Goal: Find contact information: Find contact information

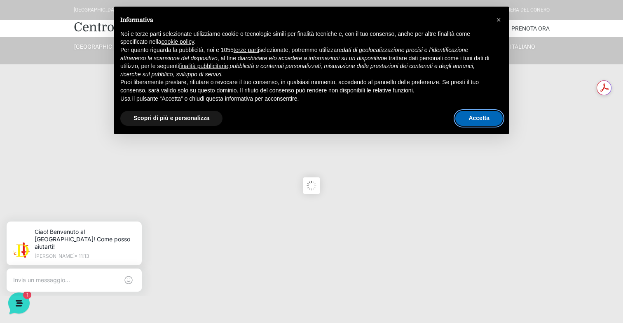
click at [487, 119] on button "Accetta" at bounding box center [479, 118] width 47 height 15
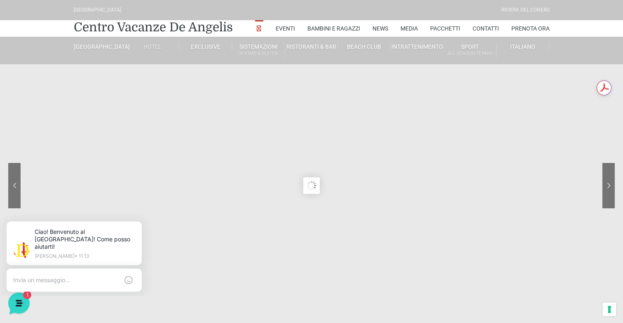
click at [157, 47] on link "Hotel" at bounding box center [153, 46] width 53 height 7
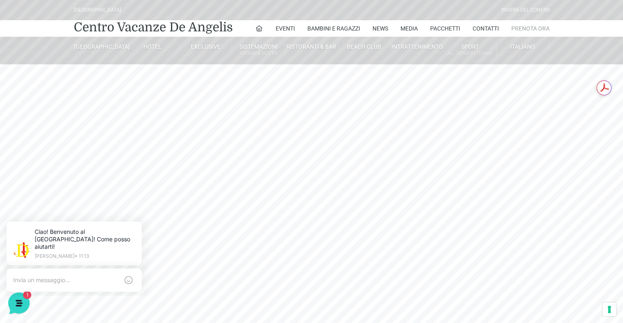
click at [519, 27] on link "Prenota Ora" at bounding box center [531, 28] width 38 height 16
click at [489, 24] on link "Contatti" at bounding box center [486, 28] width 26 height 16
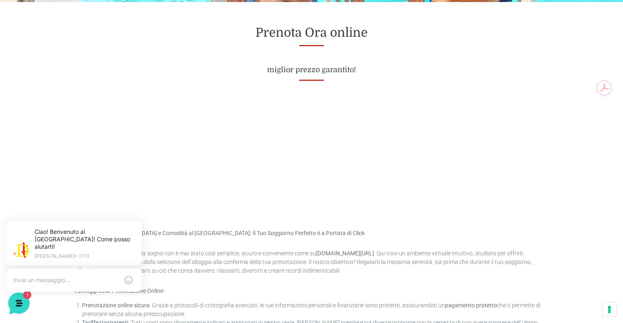
scroll to position [352, 0]
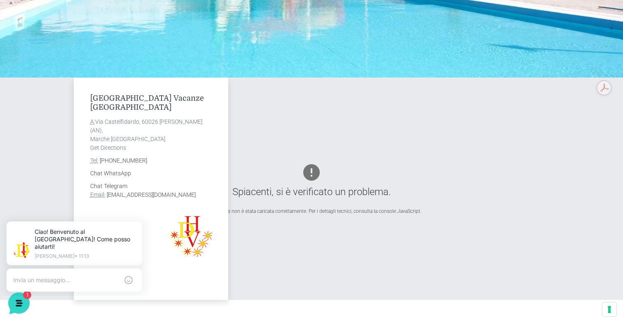
click at [301, 127] on div "[GEOGRAPHIC_DATA] Vacanze De Angelis A: [STREET_ADDRESS][PERSON_NAME] Get Direc…" at bounding box center [312, 189] width 482 height 222
click at [323, 229] on div "[GEOGRAPHIC_DATA] Vacanze De Angelis A: [STREET_ADDRESS][PERSON_NAME] Get Direc…" at bounding box center [312, 189] width 482 height 222
